Goal: Task Accomplishment & Management: Manage account settings

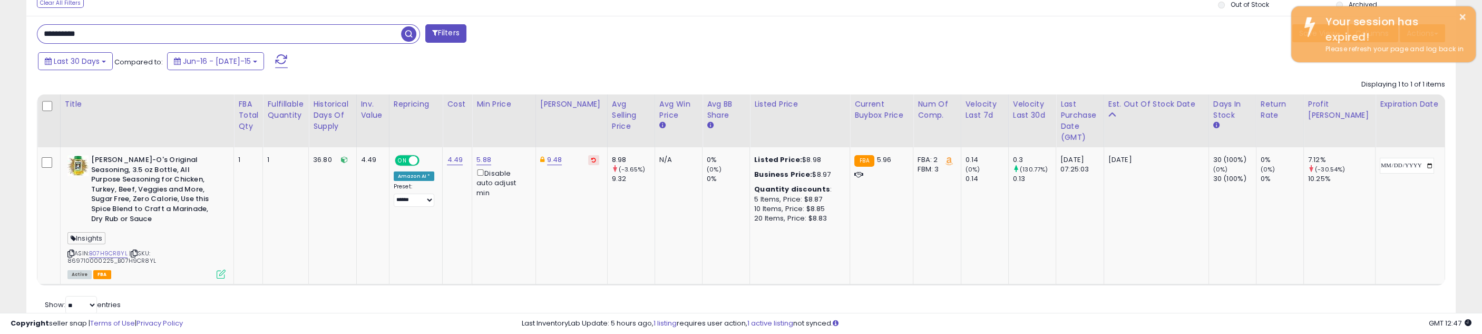
scroll to position [216, 831]
